Goal: Task Accomplishment & Management: Manage account settings

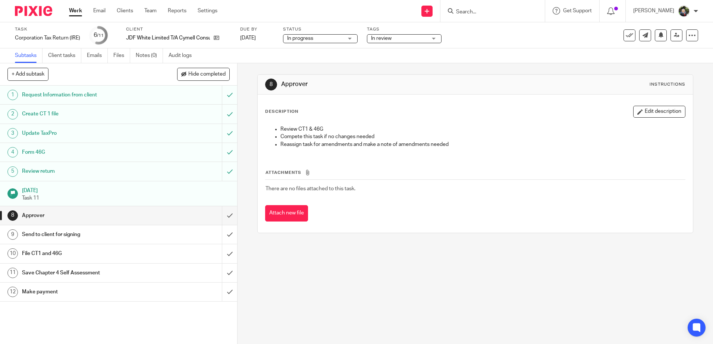
click at [381, 36] on span "In review" at bounding box center [381, 38] width 20 height 5
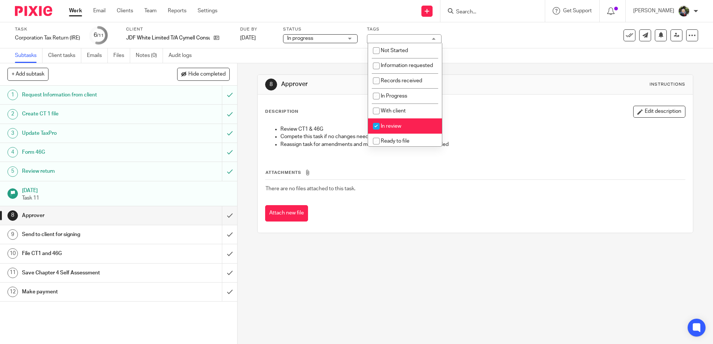
scroll to position [56, 0]
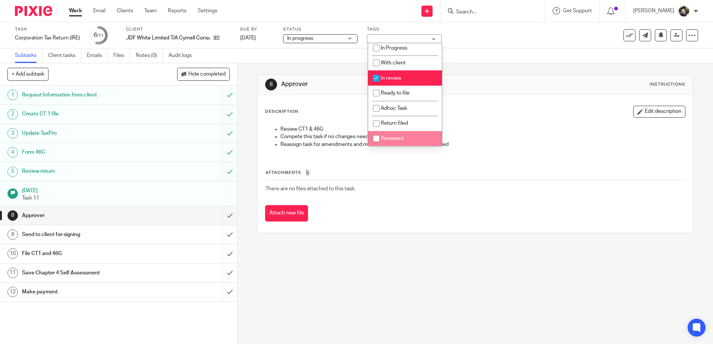
click at [394, 138] on span "Reviewed" at bounding box center [392, 138] width 23 height 5
checkbox input "true"
click at [397, 79] on span "In review" at bounding box center [391, 78] width 20 height 5
checkbox input "false"
click at [480, 65] on div "8 Approver Instructions Description Edit description Review CT1 & 46G Compete t…" at bounding box center [474, 153] width 435 height 181
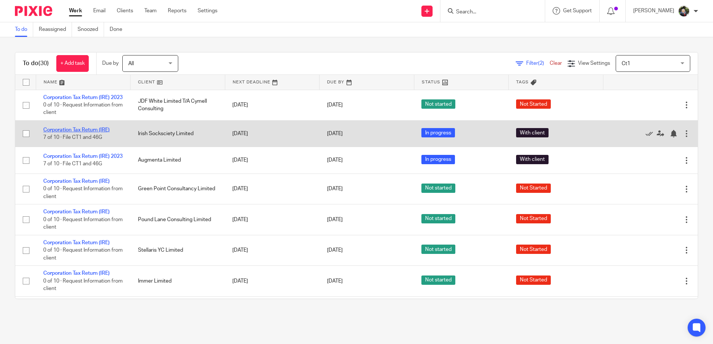
click at [77, 133] on link "Corporation Tax Return (IRE)" at bounding box center [76, 129] width 66 height 5
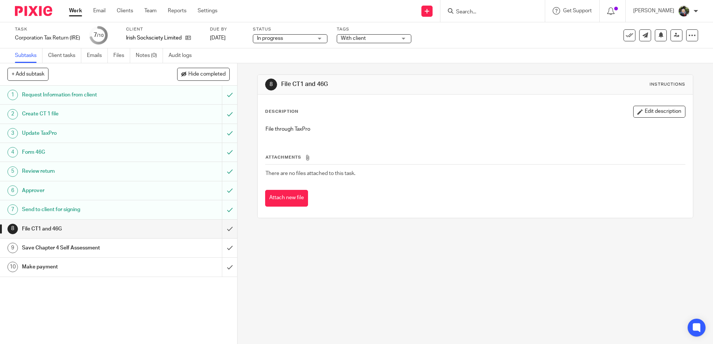
click at [284, 35] on span "In progress" at bounding box center [285, 39] width 56 height 8
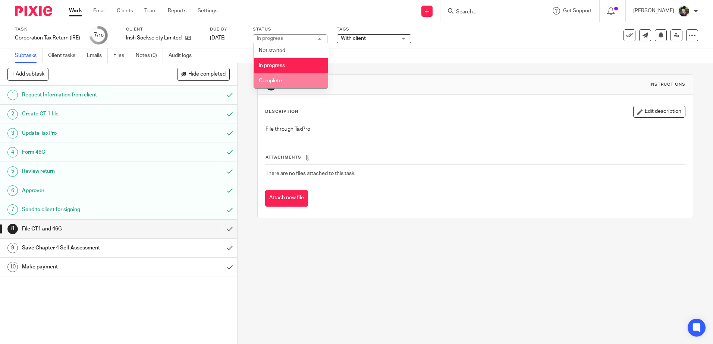
click at [282, 78] on li "Complete" at bounding box center [291, 80] width 74 height 15
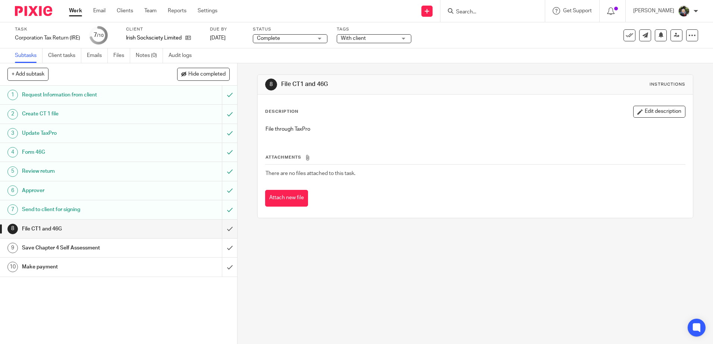
click at [292, 35] on span "Complete" at bounding box center [285, 39] width 56 height 8
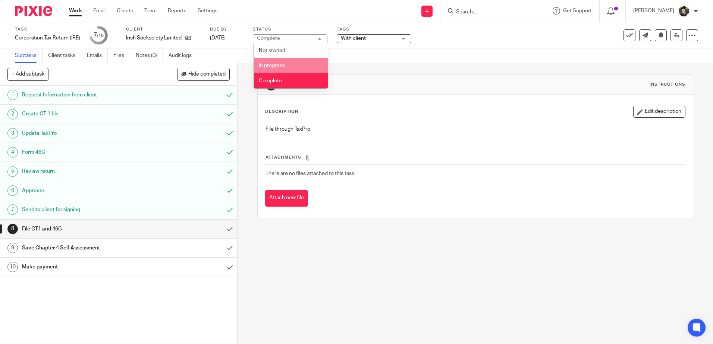
click at [287, 61] on li "In progress" at bounding box center [291, 65] width 74 height 15
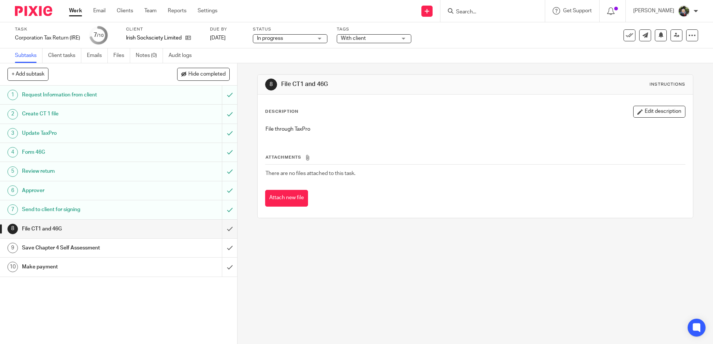
click at [372, 41] on div "With client" at bounding box center [374, 38] width 75 height 9
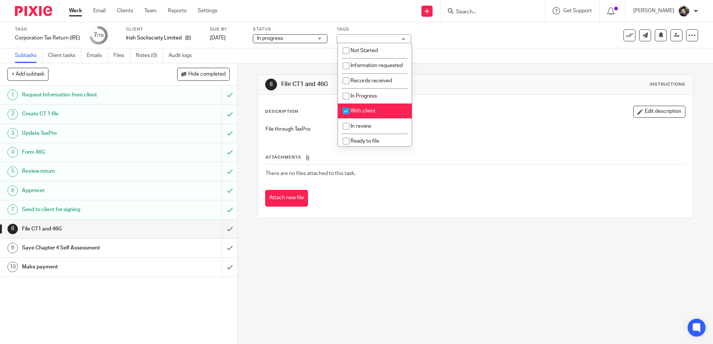
click at [372, 114] on span "With client" at bounding box center [362, 110] width 25 height 5
checkbox input "false"
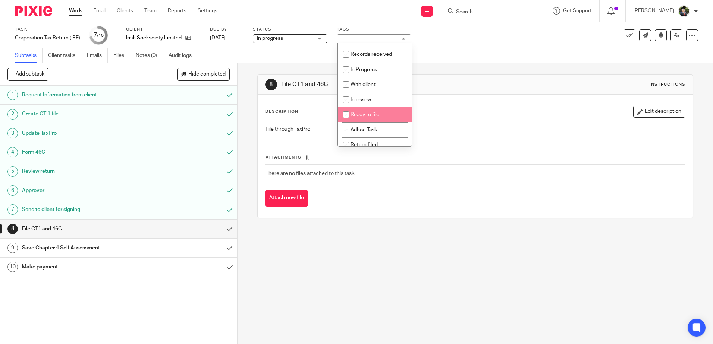
scroll to position [56, 0]
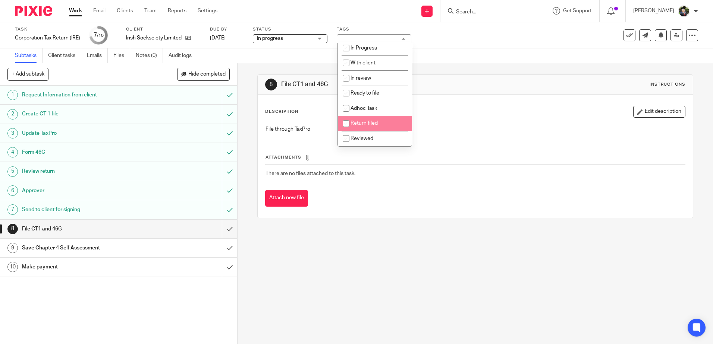
click at [372, 123] on span "Return filed" at bounding box center [363, 123] width 27 height 5
checkbox input "true"
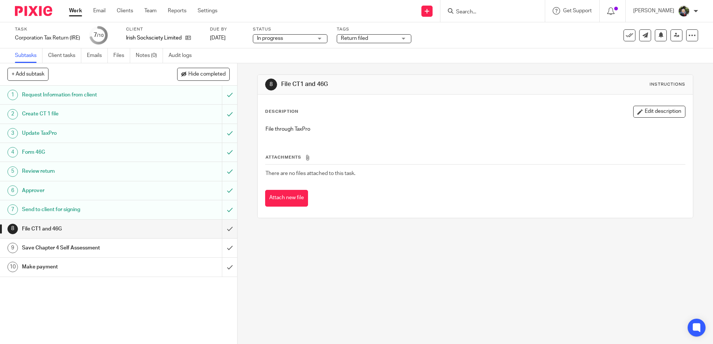
click at [479, 97] on div "Description Edit description File through TaxPro Attachments There are no files…" at bounding box center [475, 156] width 435 height 123
click at [219, 227] on input "submit" at bounding box center [118, 229] width 237 height 19
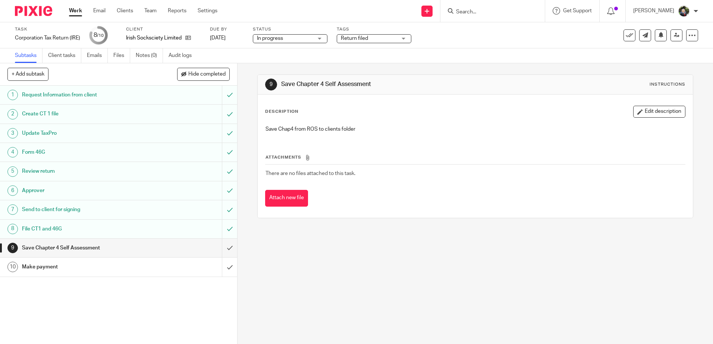
click at [471, 249] on div "9 Save Chapter 4 Self Assessment Instructions Description Edit description Save…" at bounding box center [474, 203] width 475 height 281
click at [148, 264] on div "Make payment" at bounding box center [118, 267] width 193 height 11
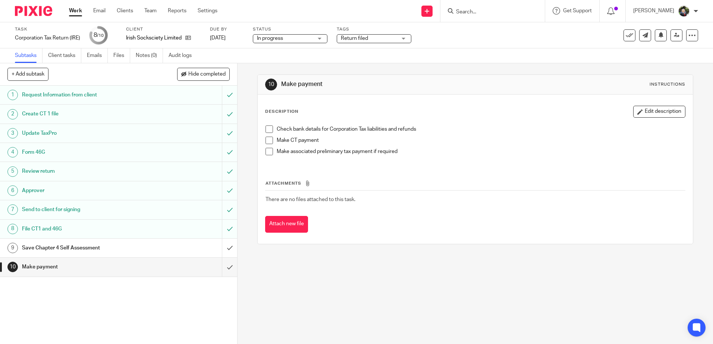
click at [268, 131] on span at bounding box center [268, 129] width 7 height 7
click at [265, 142] on span at bounding box center [268, 140] width 7 height 7
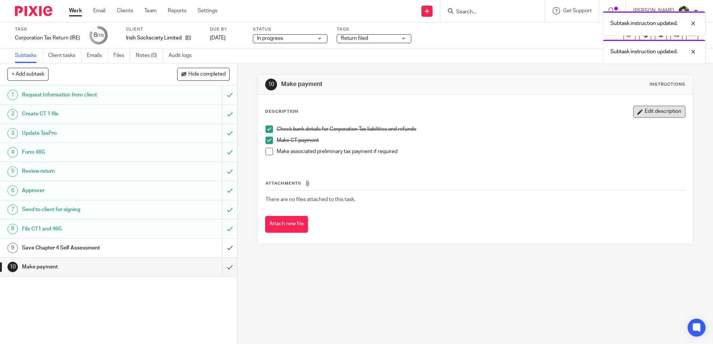
click at [661, 109] on button "Edit description" at bounding box center [659, 112] width 52 height 12
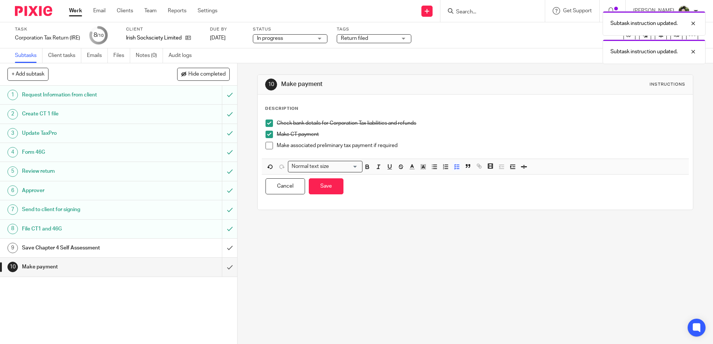
click at [287, 144] on p "Make associated preliminary tax payment if required" at bounding box center [481, 145] width 408 height 7
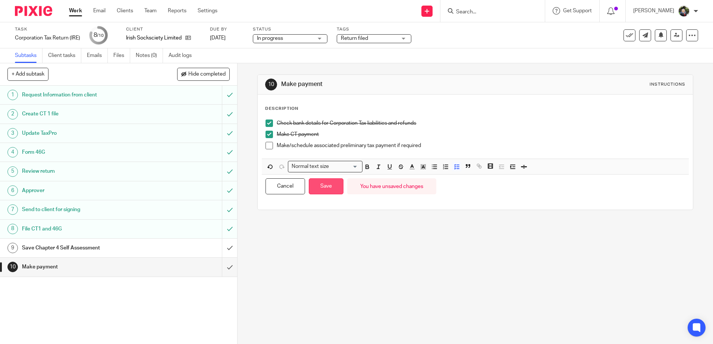
click at [323, 188] on button "Save" at bounding box center [326, 187] width 35 height 16
